Goal: Navigation & Orientation: Go to known website

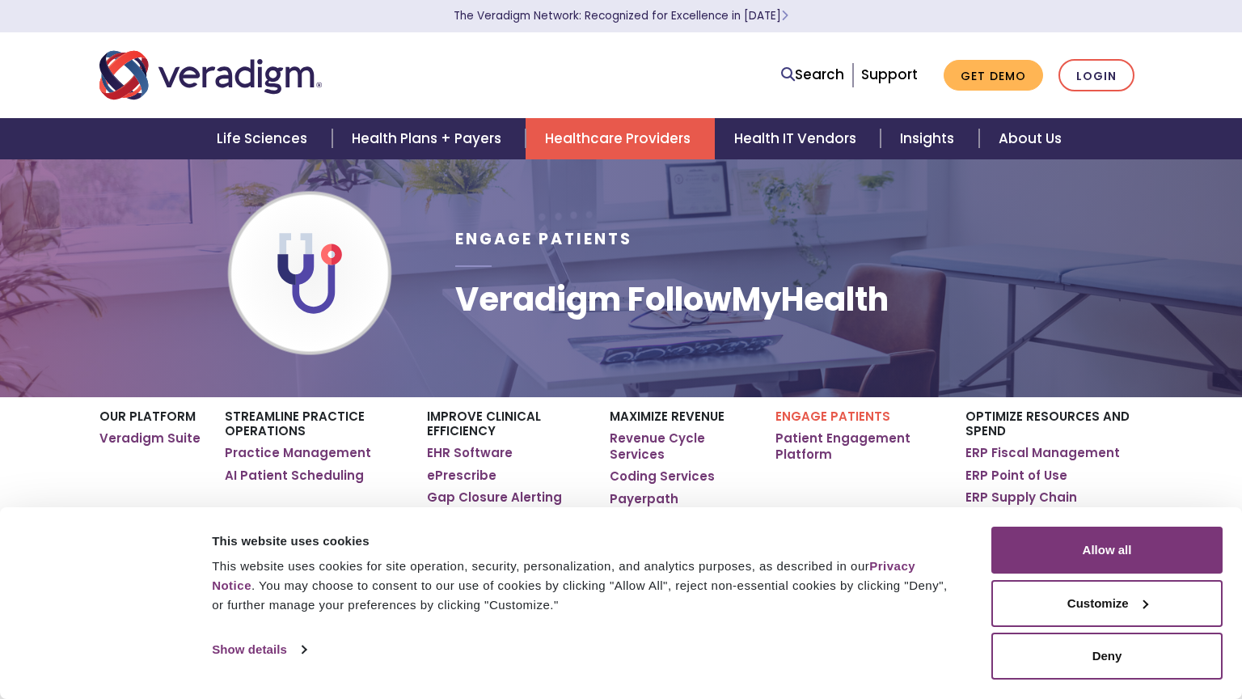
scroll to position [11, 0]
click at [1111, 68] on link "Login" at bounding box center [1097, 75] width 76 height 33
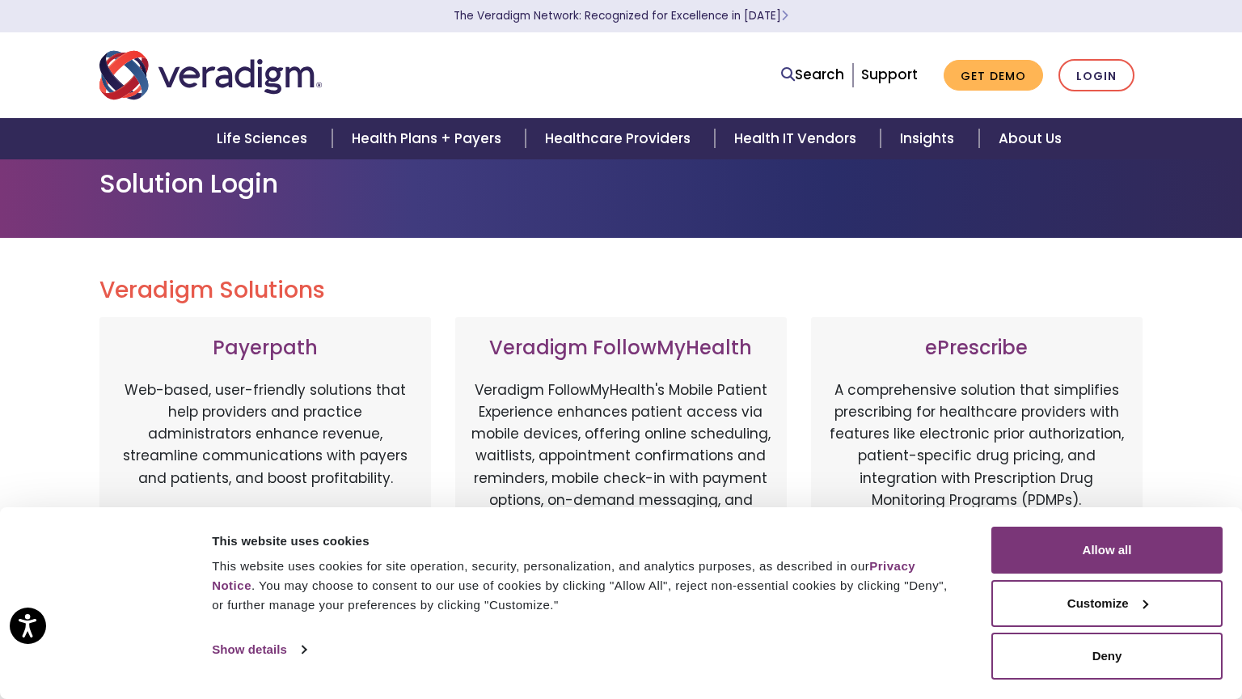
scroll to position [18, 0]
